Goal: Check status

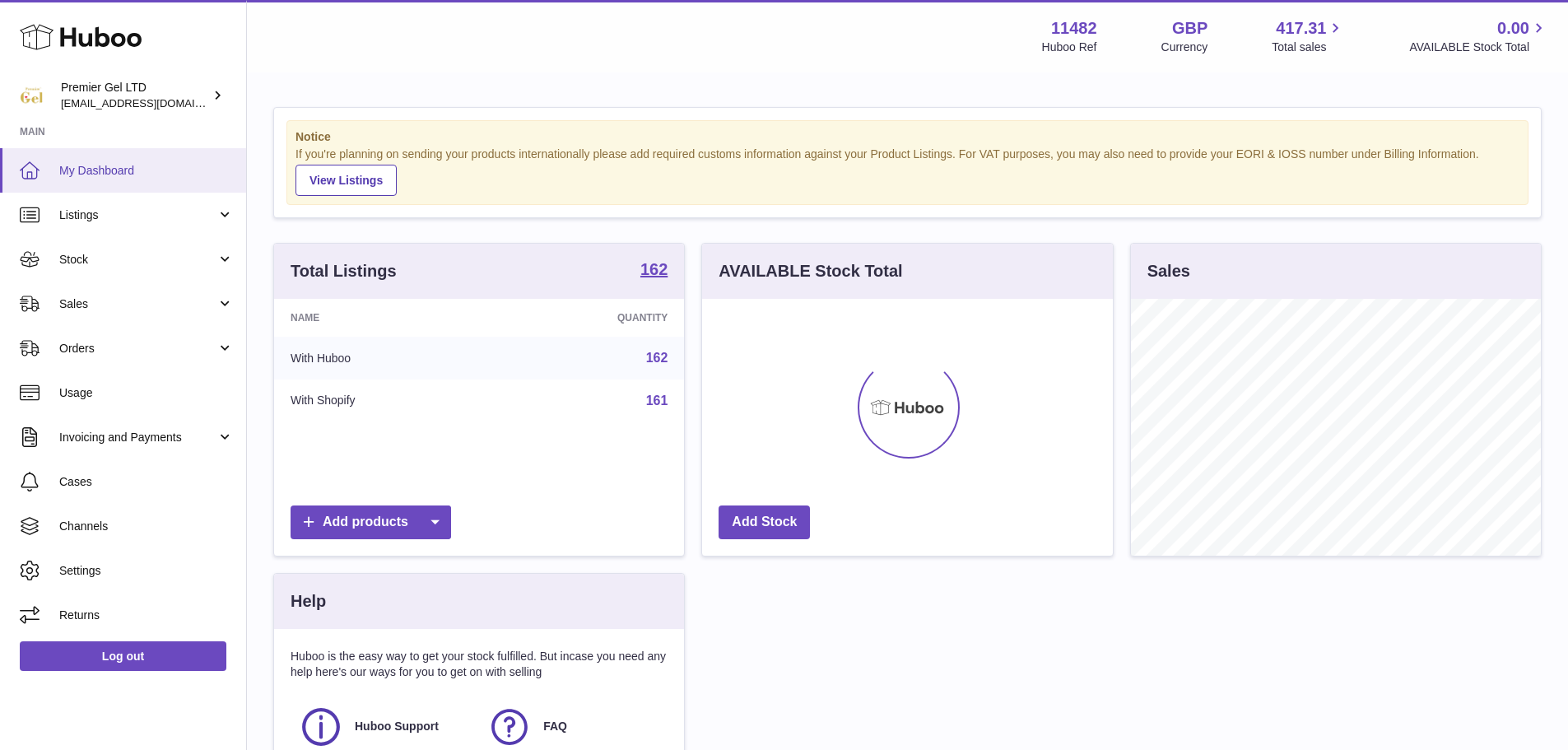
scroll to position [257, 411]
click at [144, 268] on link "Stock" at bounding box center [123, 259] width 246 height 45
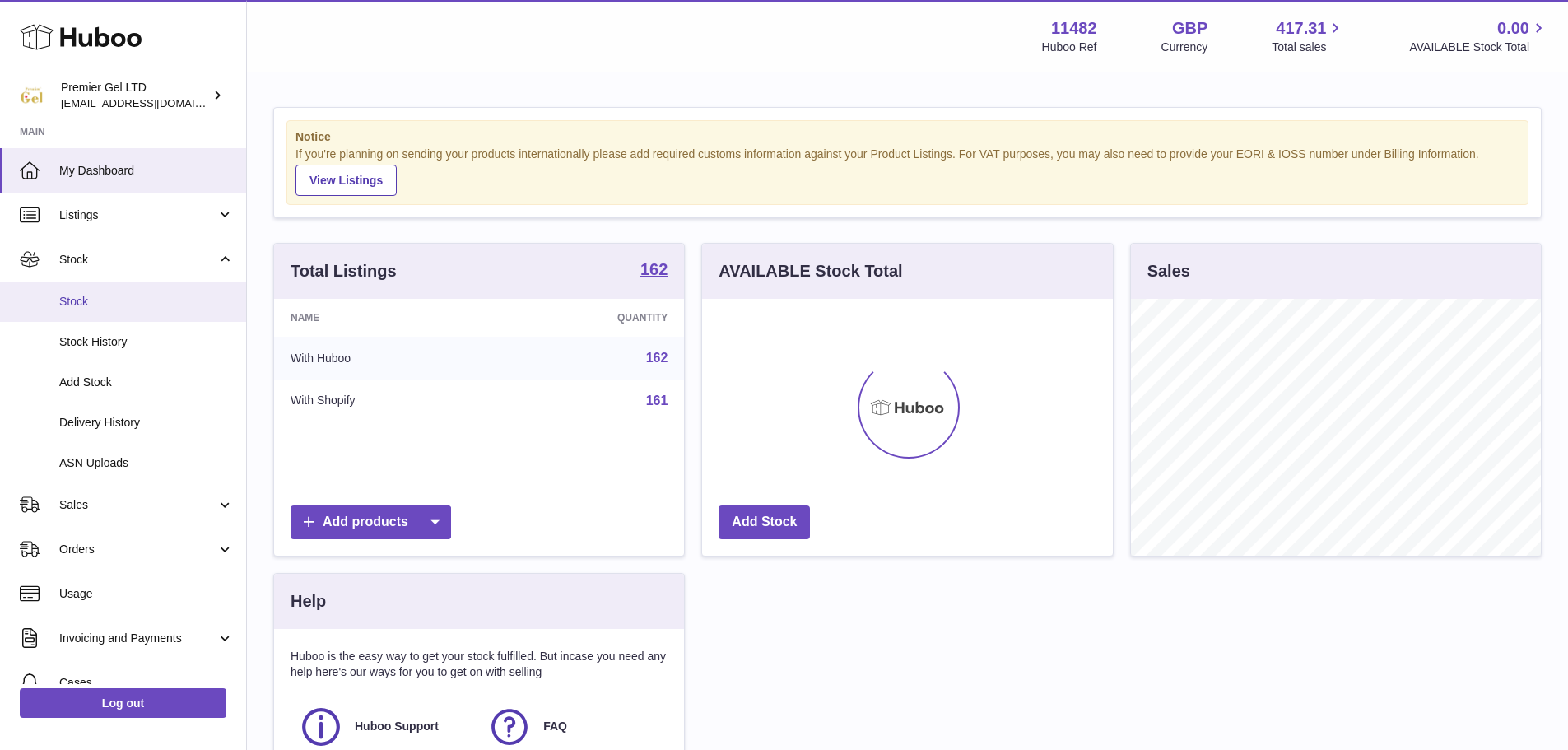
click at [87, 300] on span "Stock" at bounding box center [147, 302] width 174 height 16
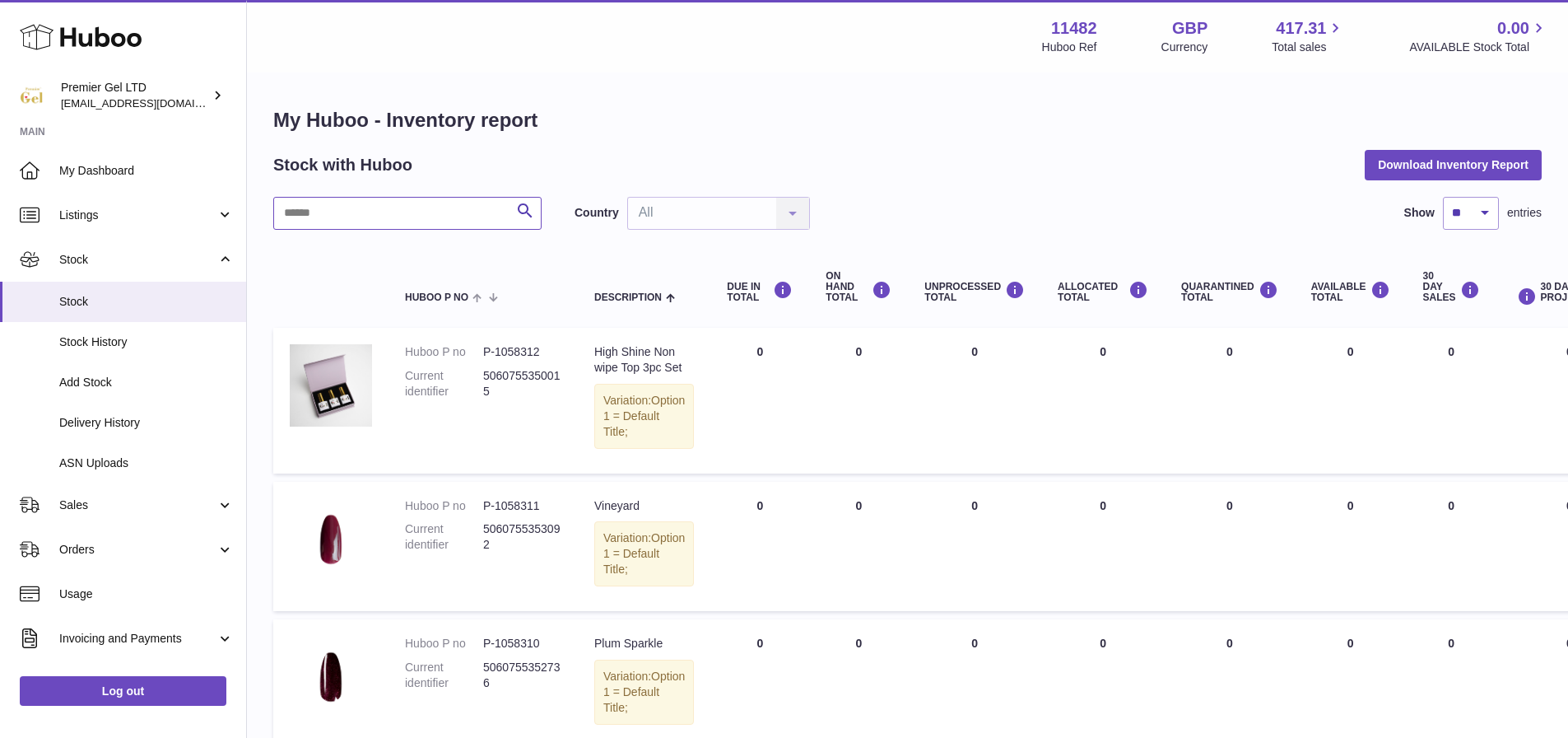
click at [360, 217] on input "text" at bounding box center [407, 213] width 268 height 33
click at [116, 513] on link "Sales" at bounding box center [123, 504] width 246 height 45
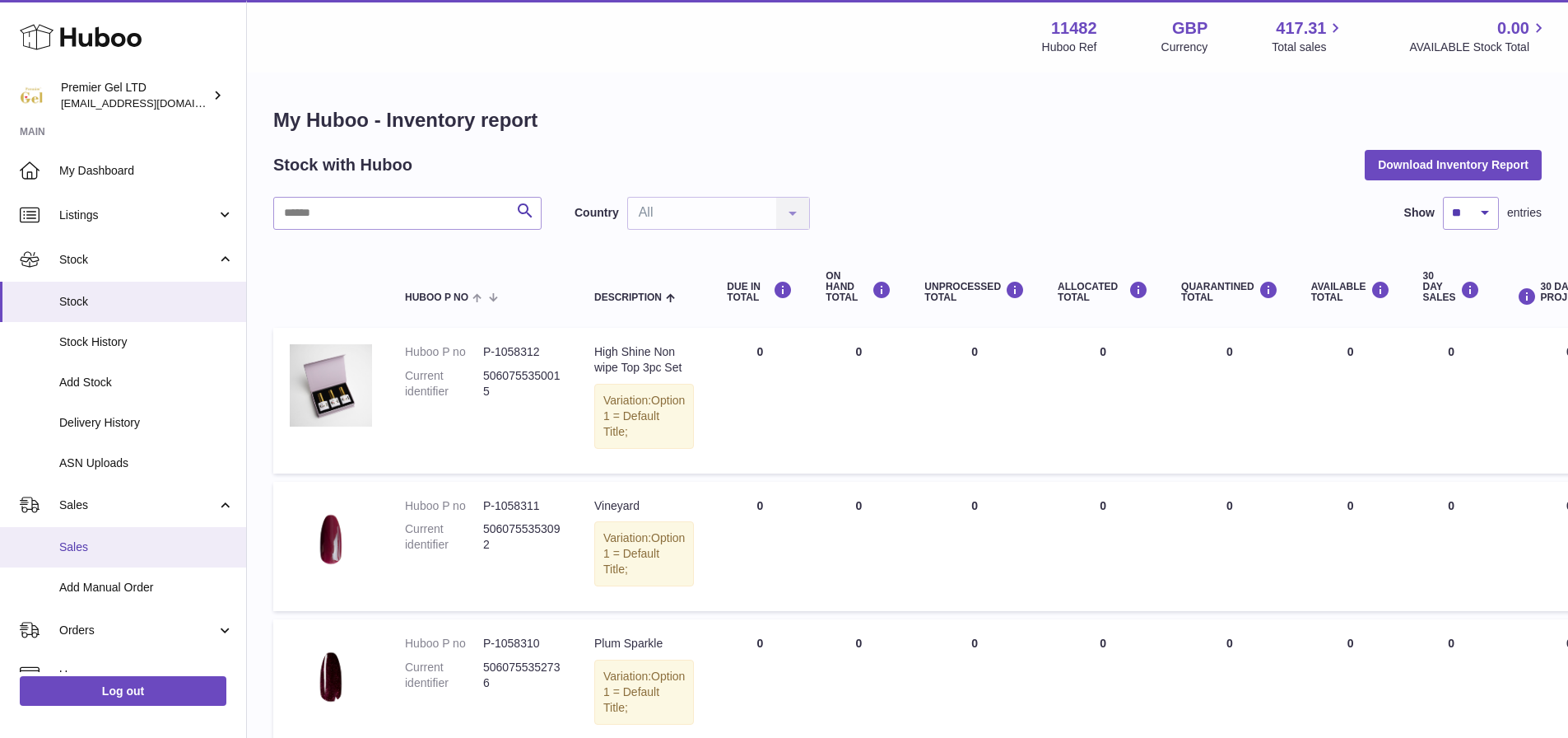
click at [111, 541] on span "Sales" at bounding box center [147, 547] width 174 height 16
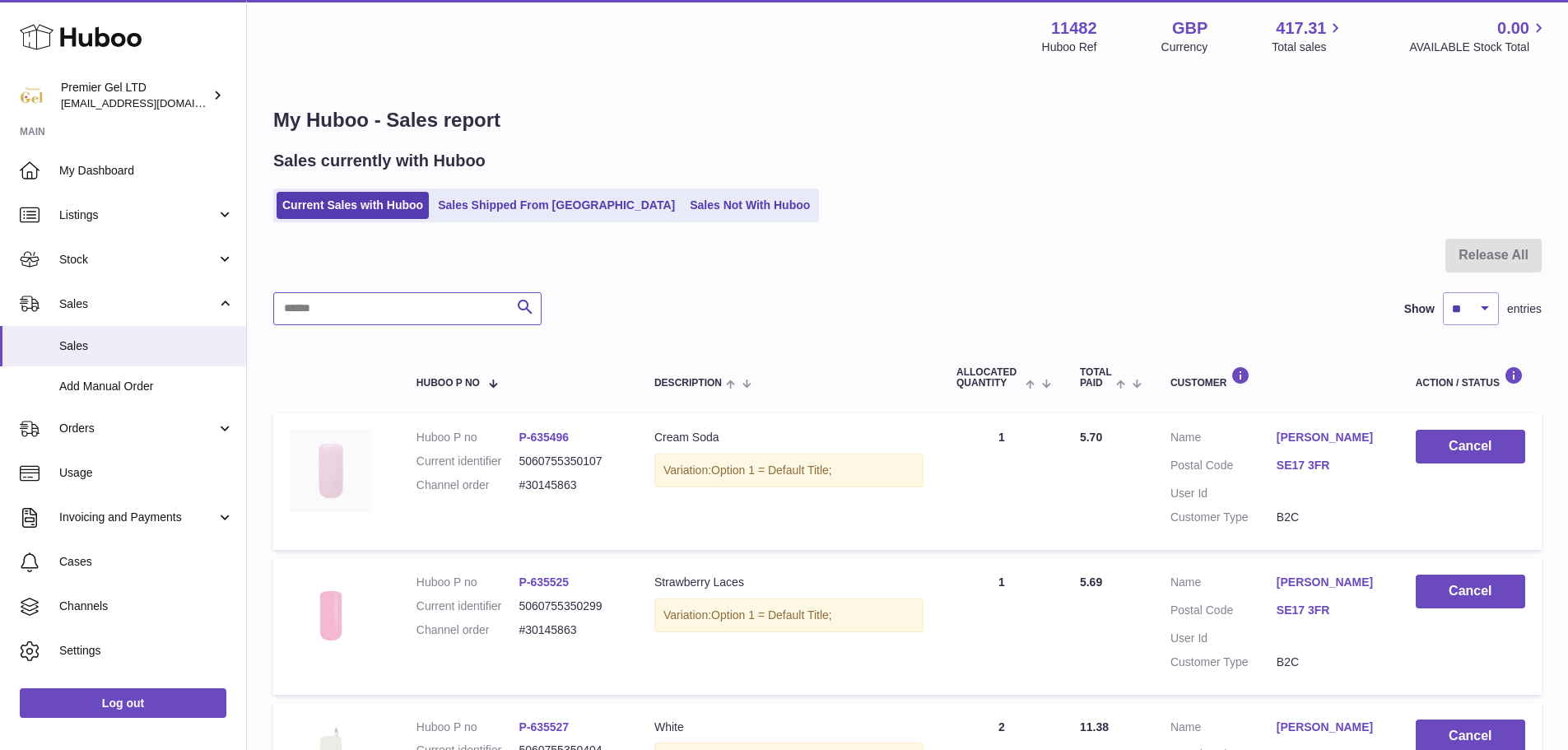
click at [427, 309] on input "text" at bounding box center [407, 308] width 268 height 33
paste input "*********"
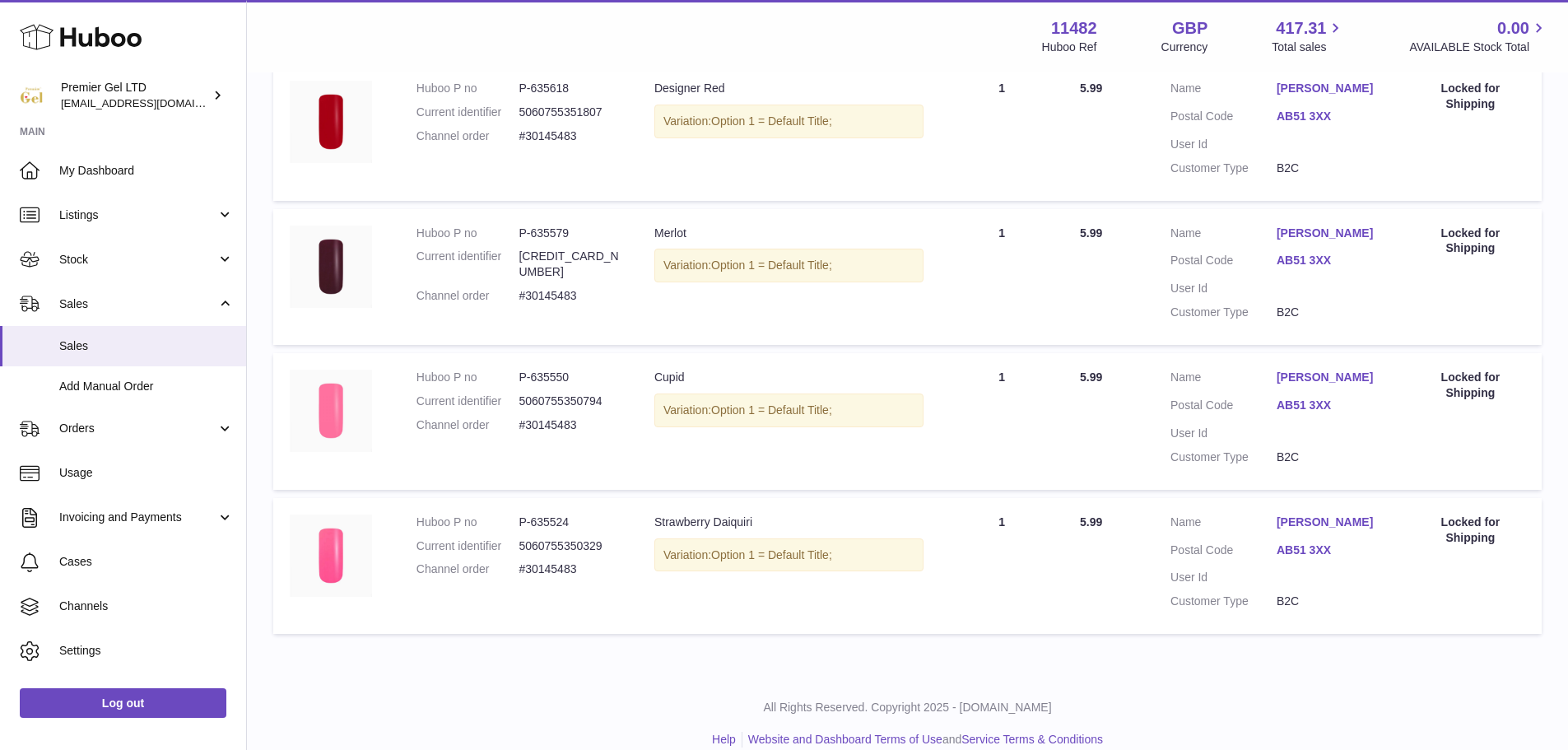
scroll to position [412, 0]
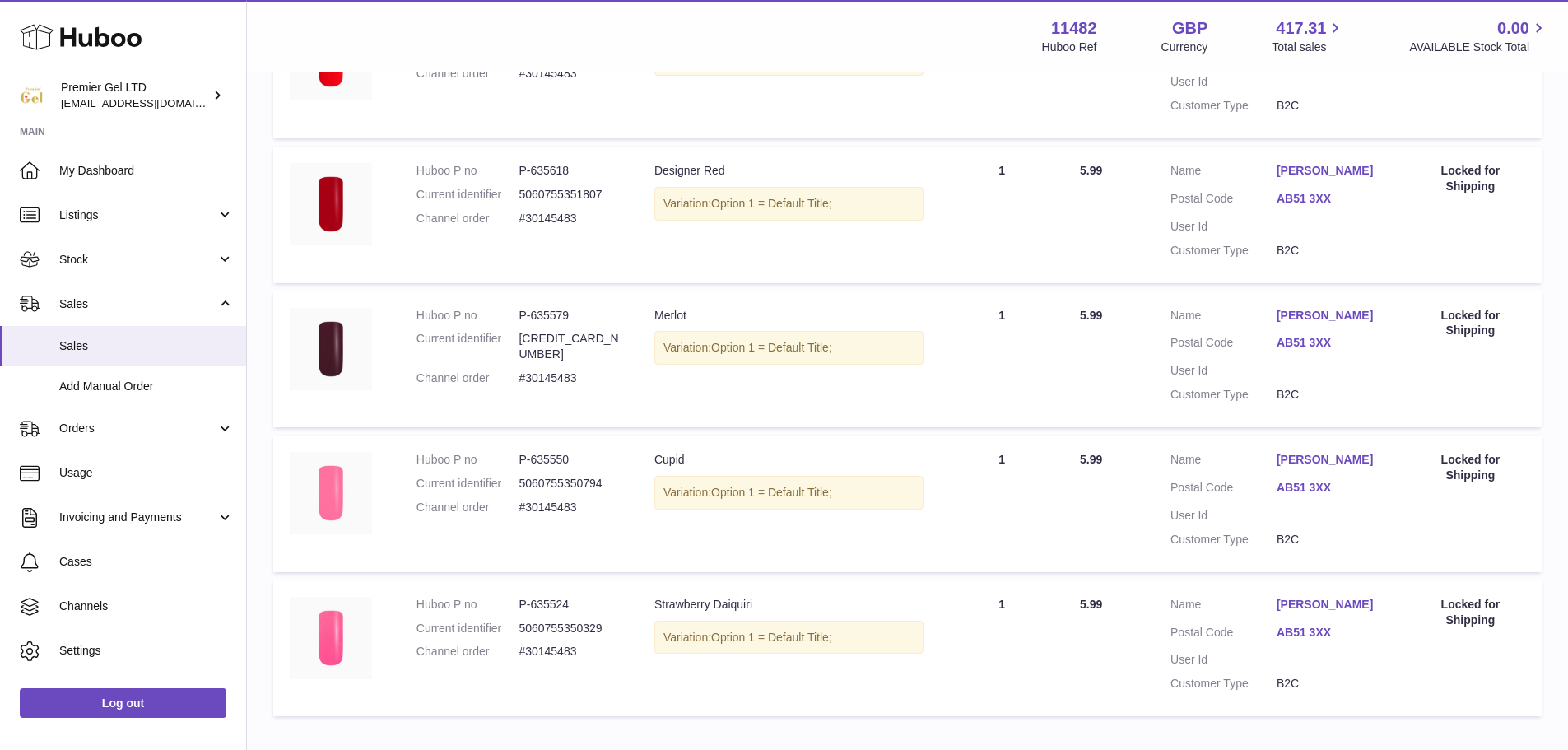
type input "*********"
click at [565, 601] on dd "P-635524" at bounding box center [571, 605] width 103 height 16
click at [567, 602] on dd "P-635524" at bounding box center [571, 605] width 103 height 16
copy dd "635524"
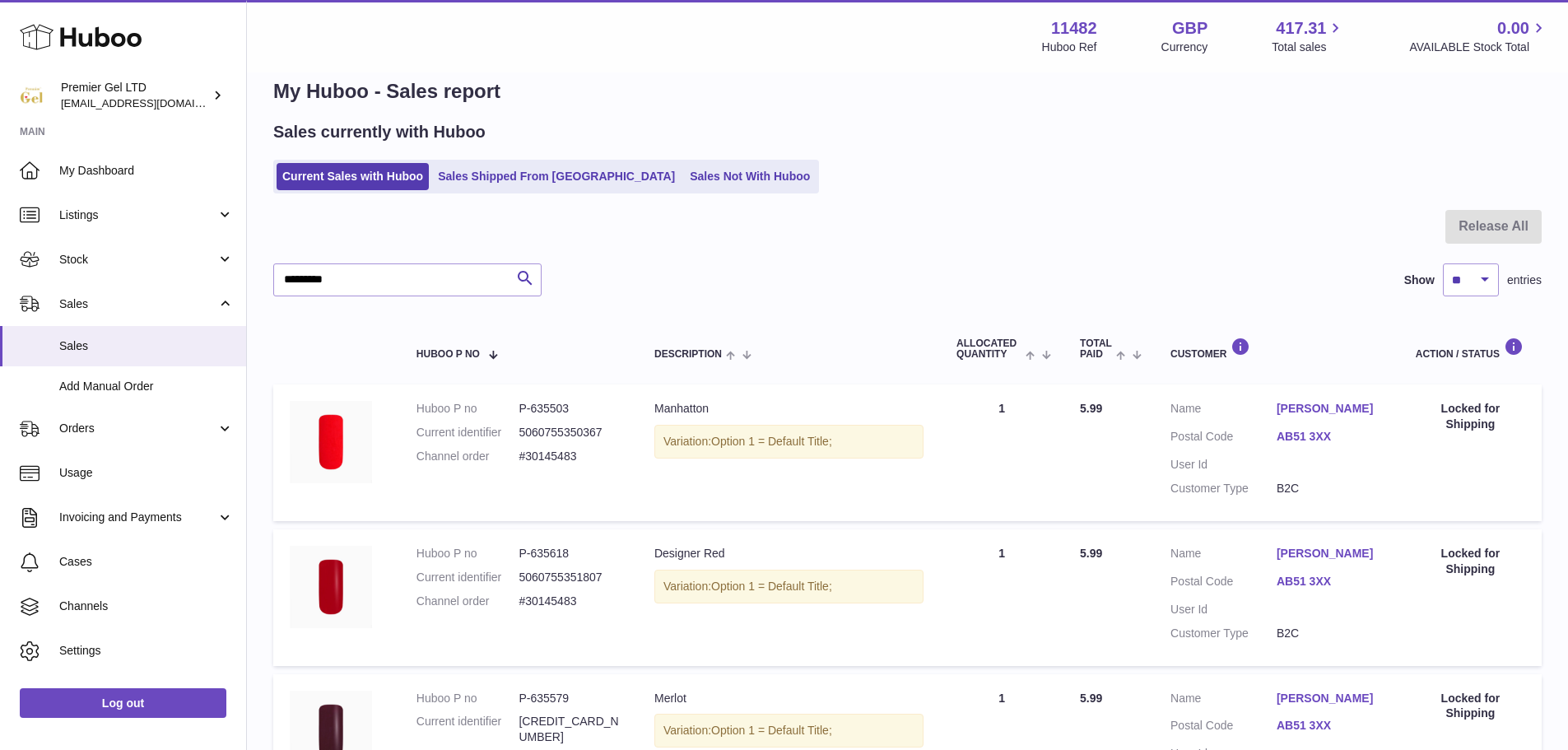
scroll to position [0, 0]
